Goal: Book appointment/travel/reservation

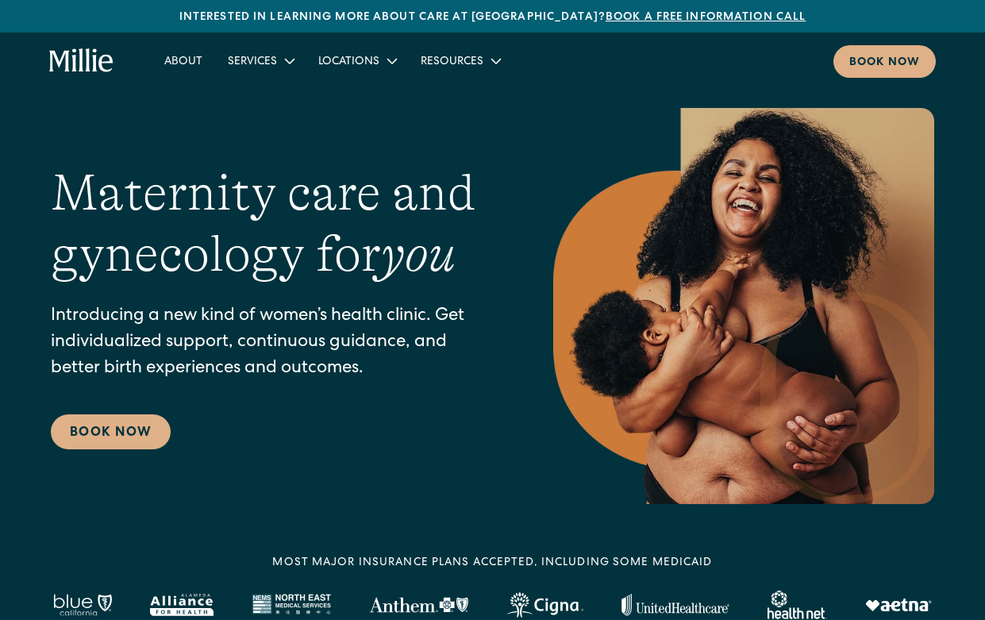
click at [664, 18] on link "Book a free information call" at bounding box center [706, 17] width 200 height 11
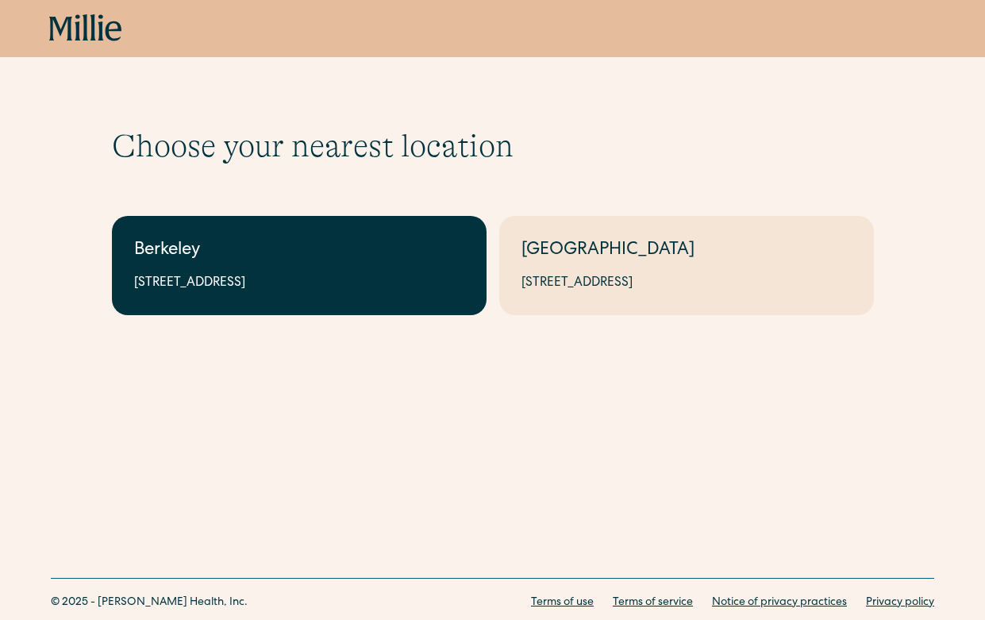
click at [321, 298] on link "Berkeley [STREET_ADDRESS]" at bounding box center [299, 265] width 375 height 99
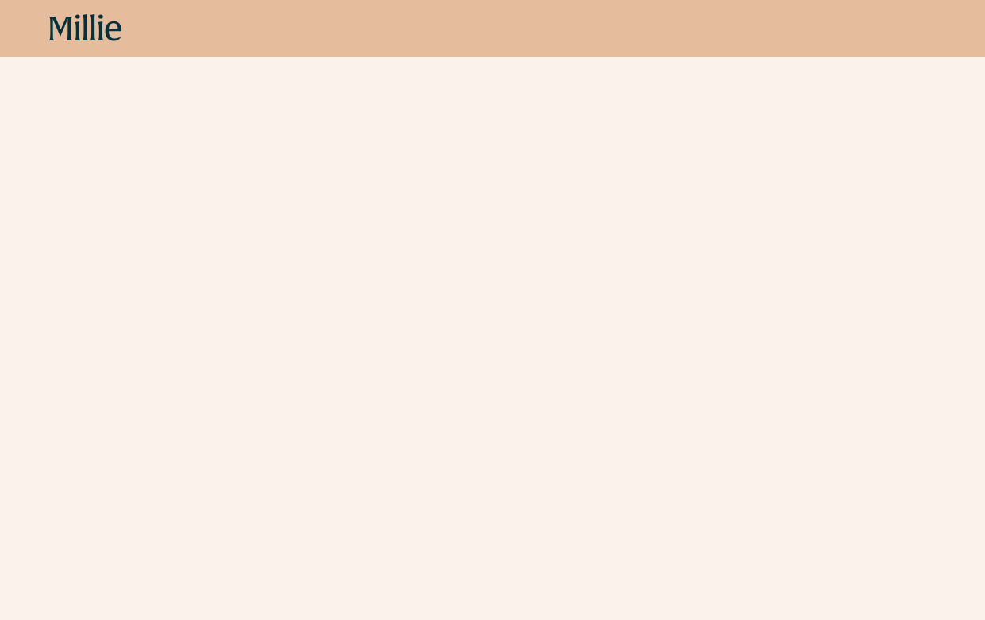
scroll to position [957, 0]
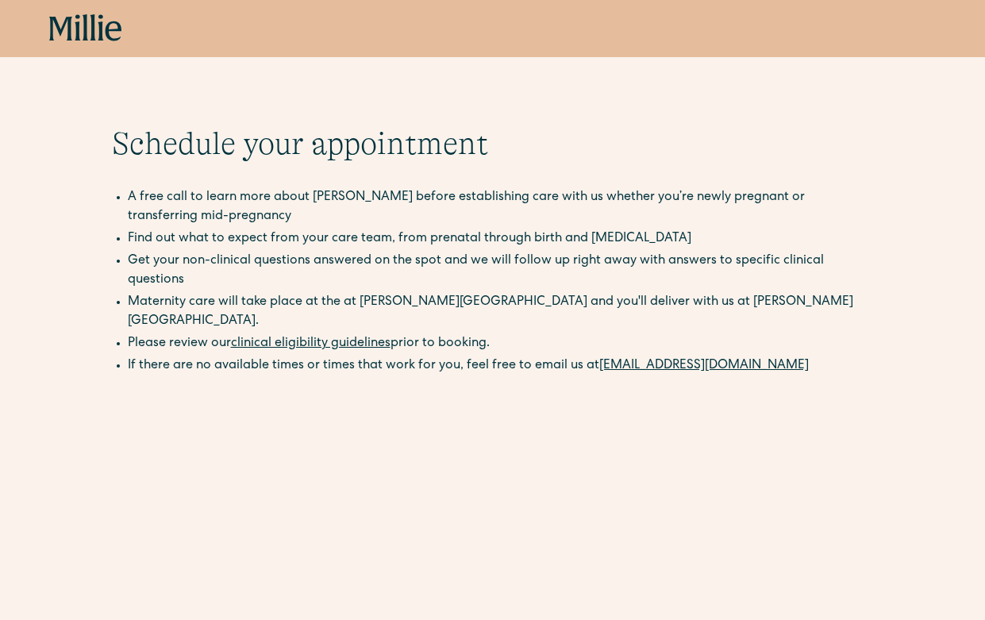
scroll to position [1, 0]
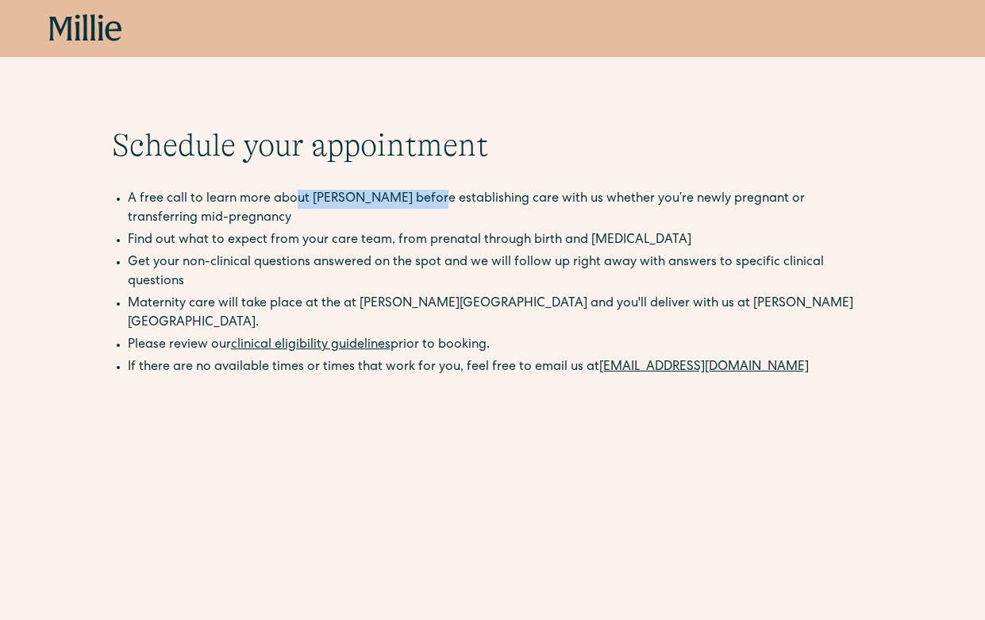
drag, startPoint x: 418, startPoint y: 199, endPoint x: 292, endPoint y: 197, distance: 126.2
click at [292, 197] on li "A free call to learn more about Millie before establishing care with us whether…" at bounding box center [501, 209] width 746 height 38
click at [258, 240] on li "Find out what to expect from your care team, from prenatal through birth and po…" at bounding box center [501, 240] width 746 height 19
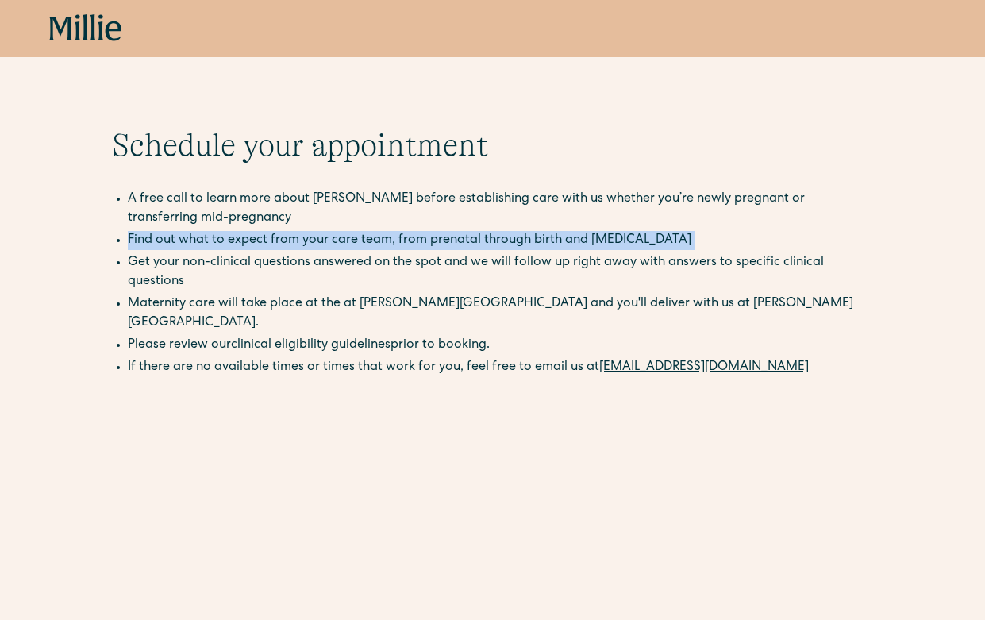
click at [258, 240] on li "Find out what to expect from your care team, from prenatal through birth and po…" at bounding box center [501, 240] width 746 height 19
click at [82, 26] on icon at bounding box center [85, 28] width 73 height 29
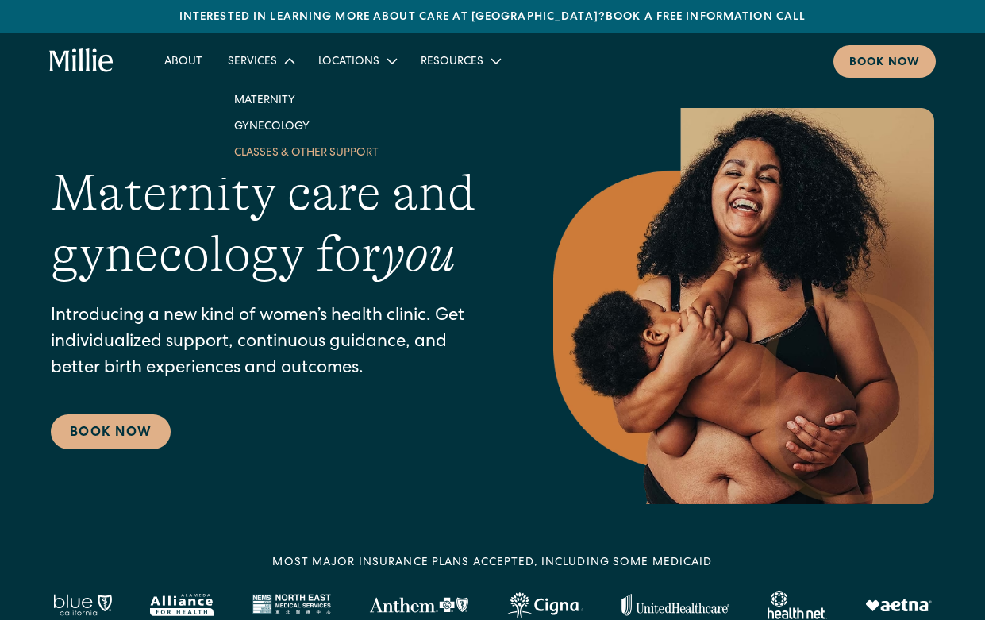
click at [289, 152] on link "Classes & Other Support" at bounding box center [306, 152] width 170 height 26
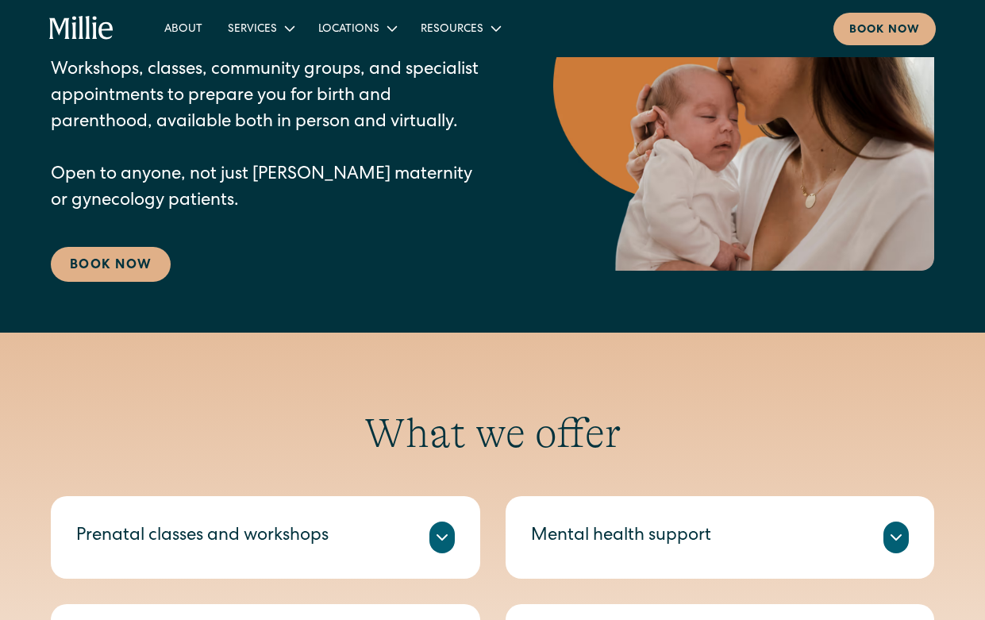
scroll to position [464, 0]
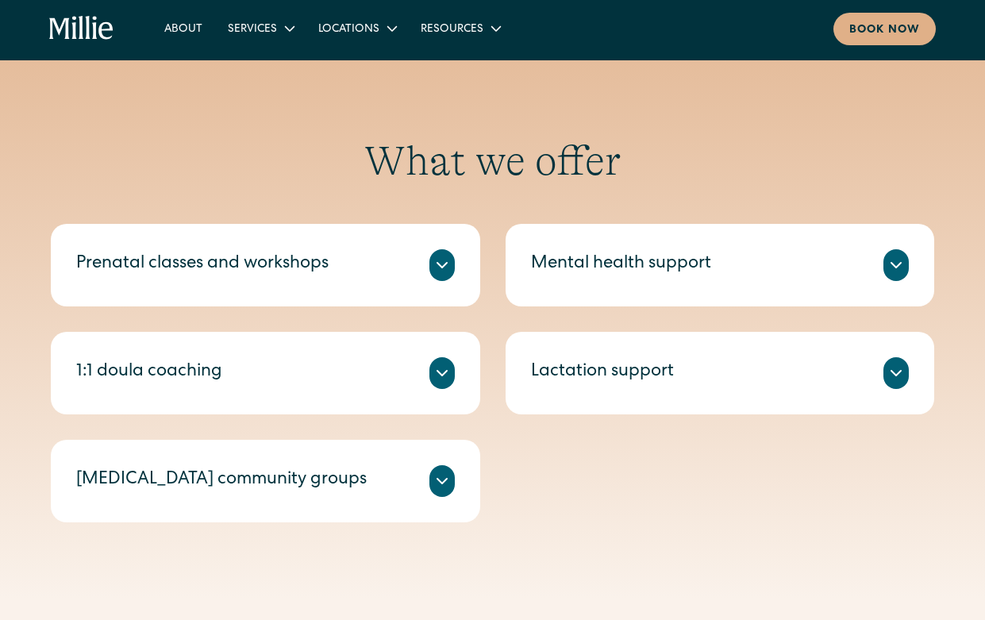
click at [652, 252] on div "Mental health support" at bounding box center [621, 265] width 180 height 26
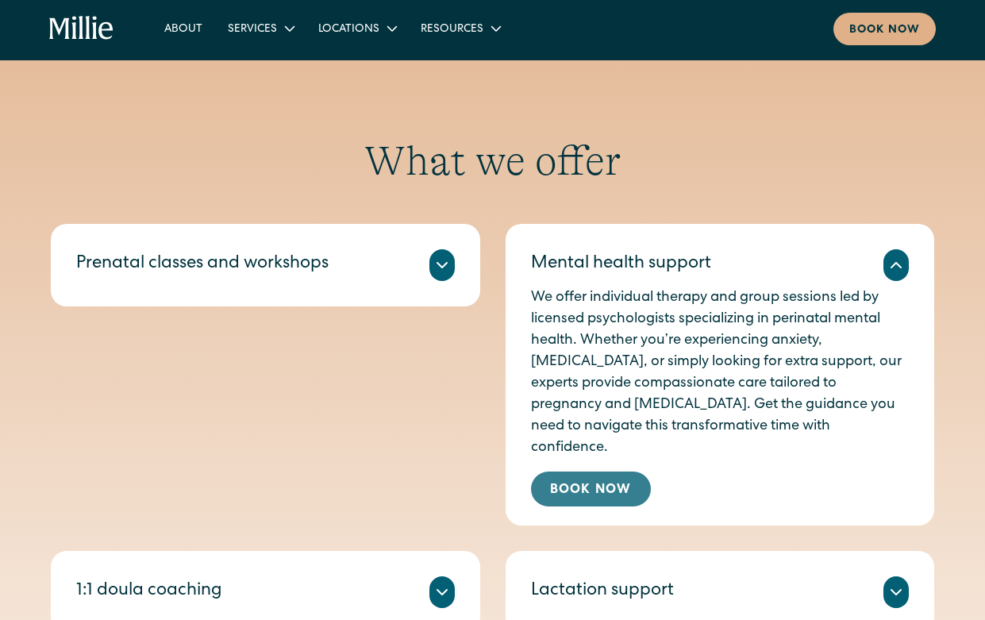
click at [617, 472] on link "Book Now" at bounding box center [591, 489] width 120 height 35
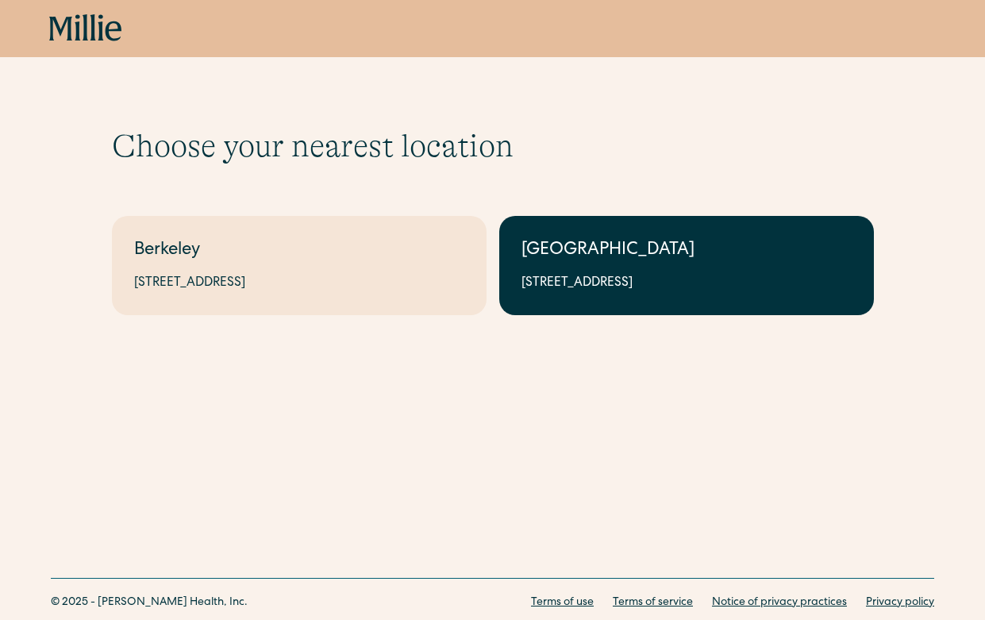
click at [606, 229] on link "South Bay 1471 Saratoga Ave, Suite 101, San Jose, CA 95129" at bounding box center [686, 265] width 375 height 99
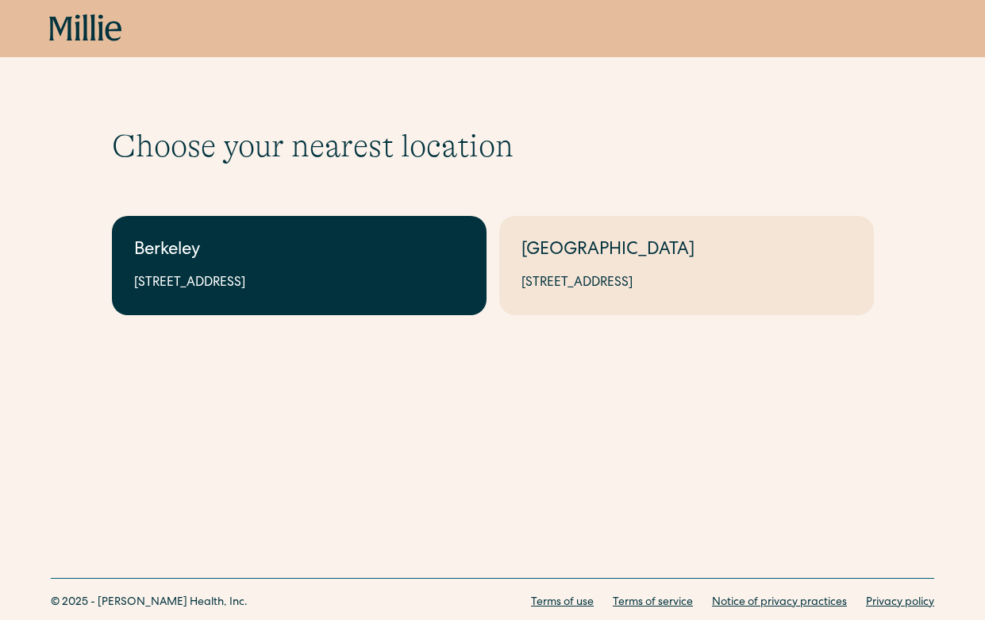
click at [256, 265] on link "Berkeley 2999 Regent St, Suite 524, Berkeley, CA 94705" at bounding box center [299, 265] width 375 height 99
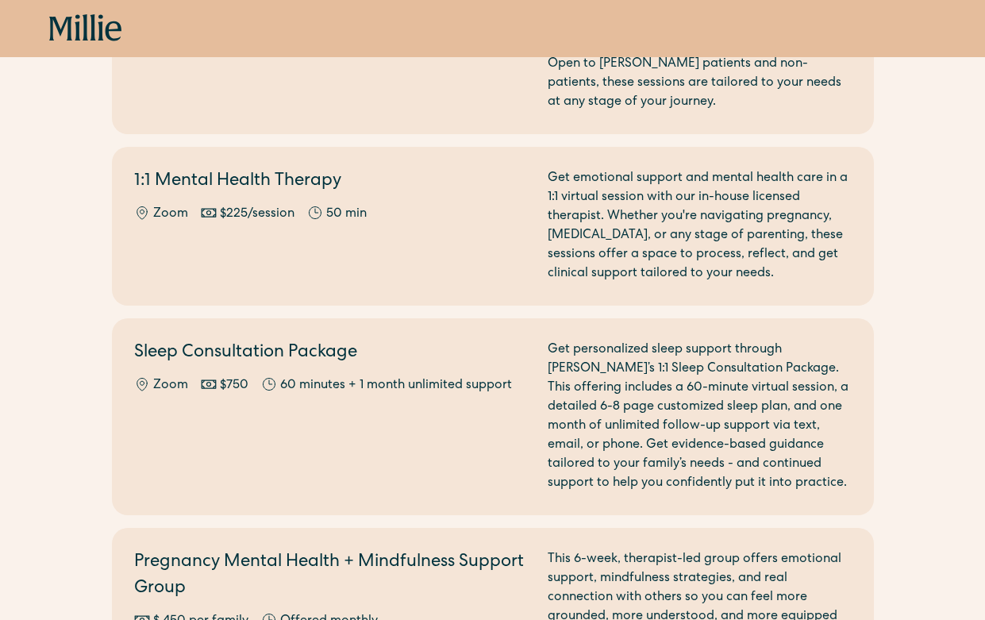
scroll to position [1584, 0]
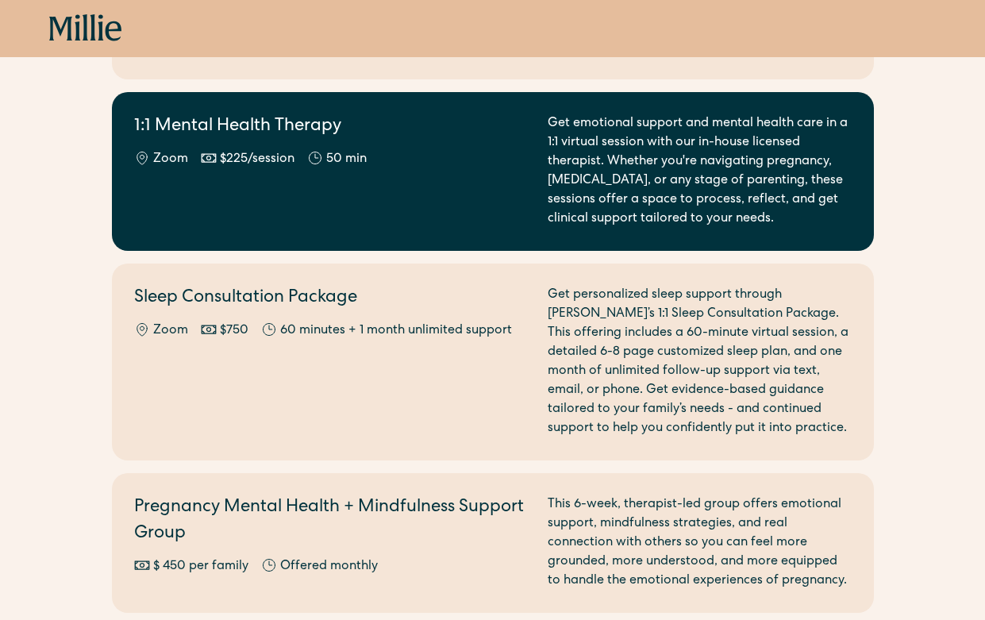
click at [432, 150] on div "Zoom $225/session 50 min" at bounding box center [331, 159] width 395 height 19
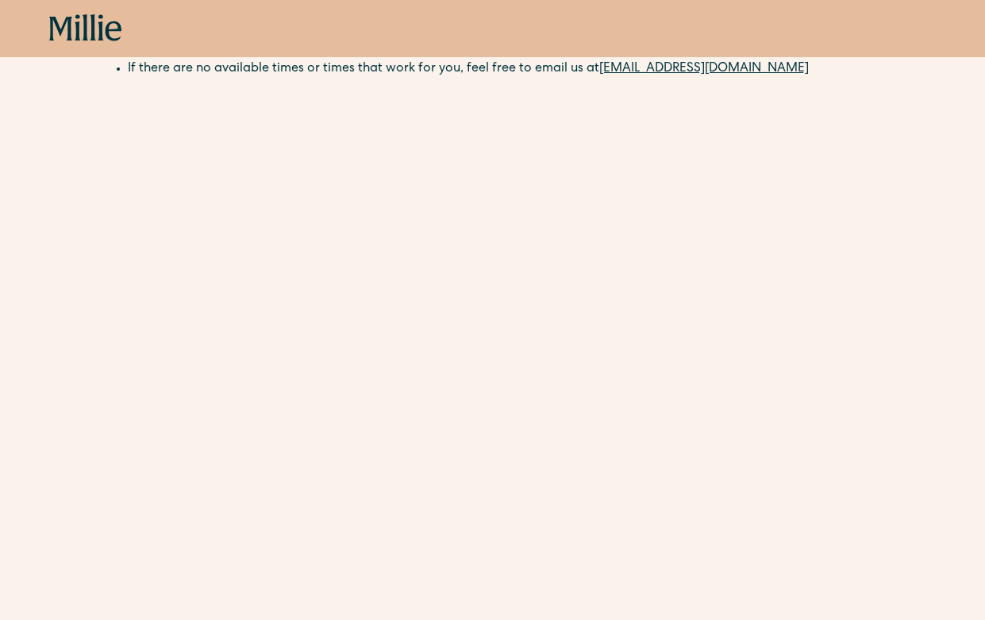
scroll to position [473, 0]
